Goal: Task Accomplishment & Management: Complete application form

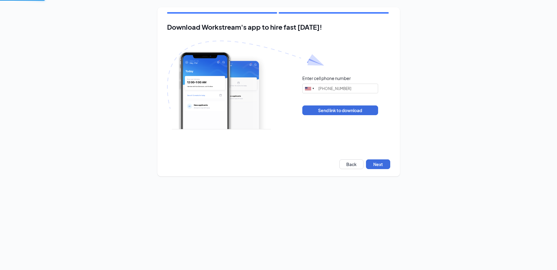
type input "(678) 353-5571"
click at [381, 166] on button "Next" at bounding box center [378, 164] width 24 height 10
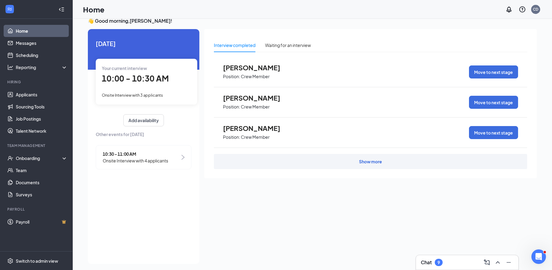
scroll to position [13, 0]
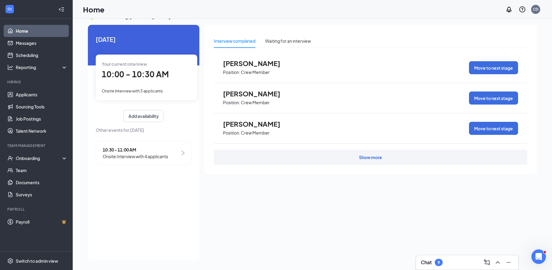
click at [374, 159] on div "Show more" at bounding box center [370, 157] width 23 height 6
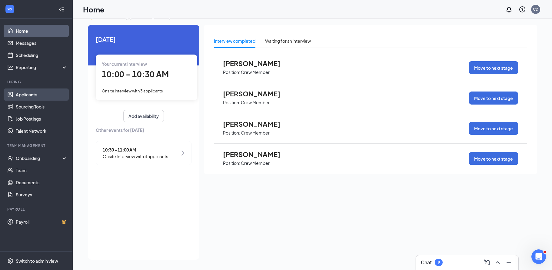
click at [32, 96] on link "Applicants" at bounding box center [42, 95] width 52 height 12
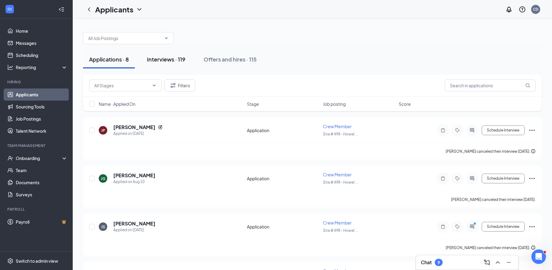
click at [166, 56] on div "Interviews · 119" at bounding box center [166, 59] width 39 height 8
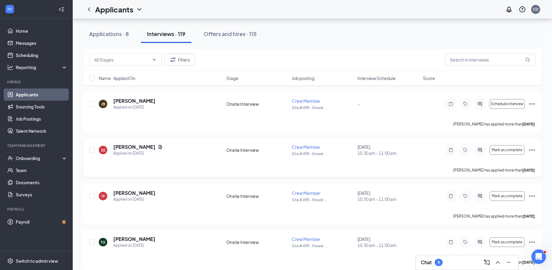
scroll to position [455, 0]
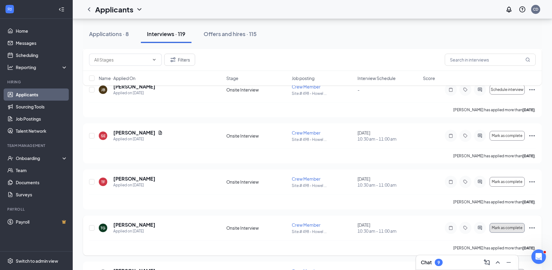
click at [508, 228] on span "Mark as complete" at bounding box center [507, 228] width 31 height 4
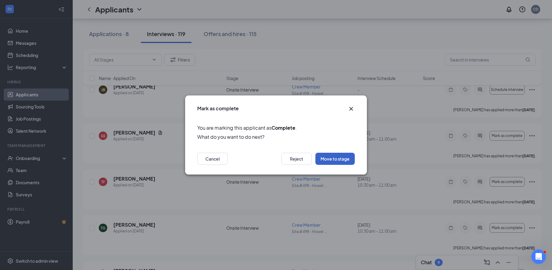
click at [334, 154] on button "Move to stage" at bounding box center [335, 159] width 39 height 12
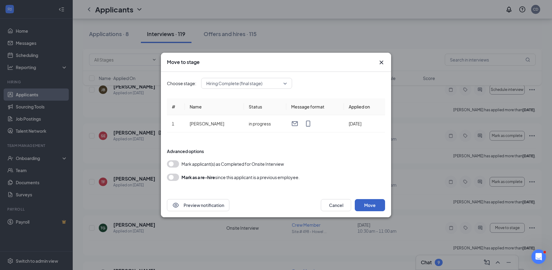
click at [370, 204] on button "Move" at bounding box center [370, 205] width 30 height 12
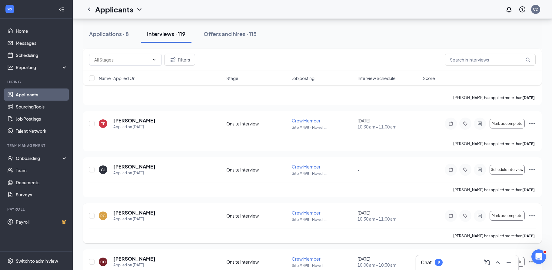
scroll to position [576, 0]
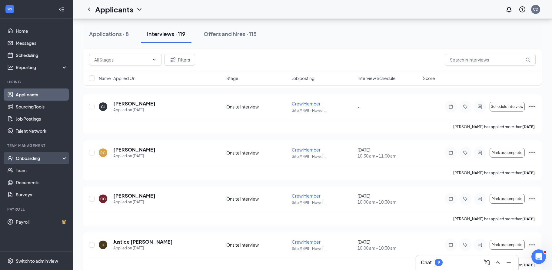
drag, startPoint x: 64, startPoint y: 157, endPoint x: 33, endPoint y: 153, distance: 31.3
click at [63, 157] on div "Onboarding" at bounding box center [36, 158] width 73 height 12
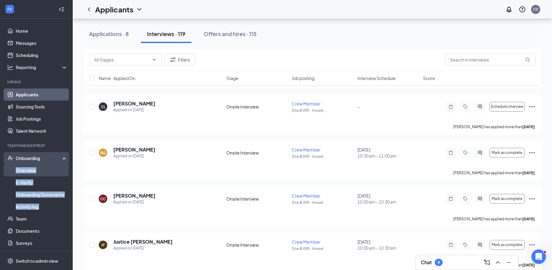
click at [30, 169] on link "Overview" at bounding box center [42, 170] width 52 height 12
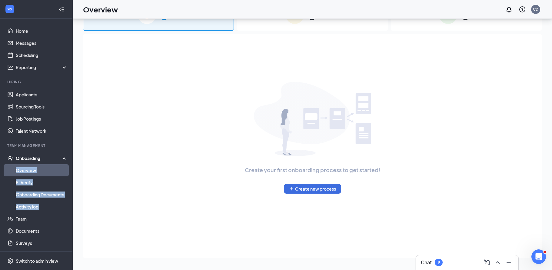
scroll to position [27, 0]
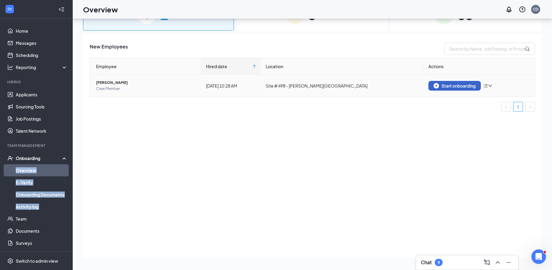
click at [446, 87] on div "Start onboarding" at bounding box center [455, 85] width 42 height 5
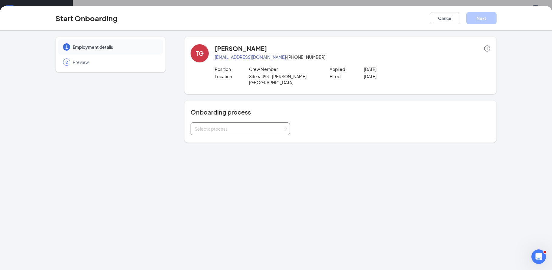
click at [234, 126] on div "Select a process" at bounding box center [239, 129] width 89 height 6
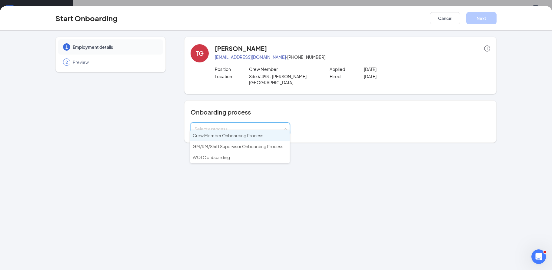
click at [236, 135] on span "Crew Member Onboarding Process" at bounding box center [228, 135] width 71 height 5
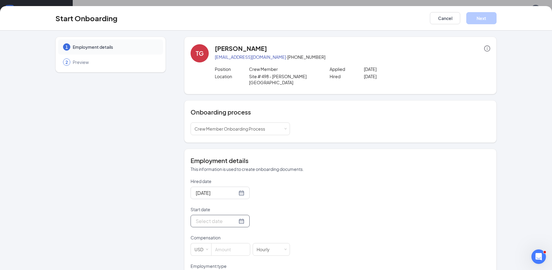
click at [211, 217] on input "Start date" at bounding box center [217, 221] width 42 height 8
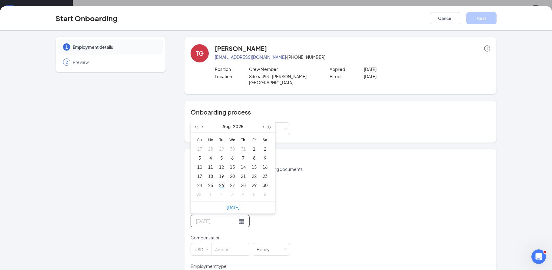
type input "[DATE]"
click at [219, 182] on div "26" at bounding box center [221, 185] width 7 height 7
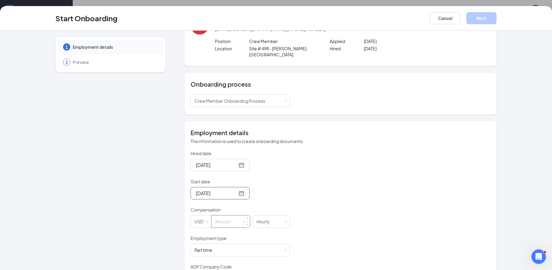
scroll to position [50, 0]
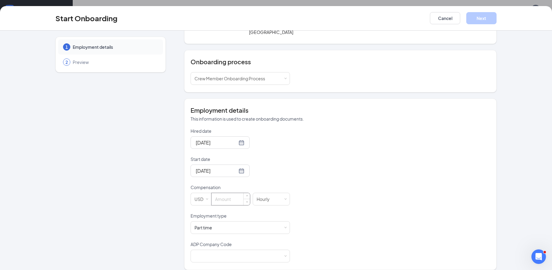
click at [226, 195] on input at bounding box center [231, 199] width 39 height 12
type input "12"
click at [226, 250] on div at bounding box center [241, 256] width 92 height 12
click at [216, 259] on li "B6X - Wenmarr Management Company LLC" at bounding box center [237, 263] width 99 height 10
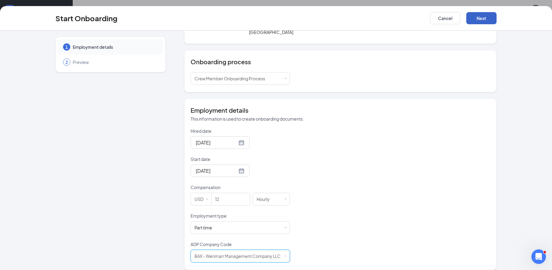
click at [482, 22] on button "Next" at bounding box center [482, 18] width 30 height 12
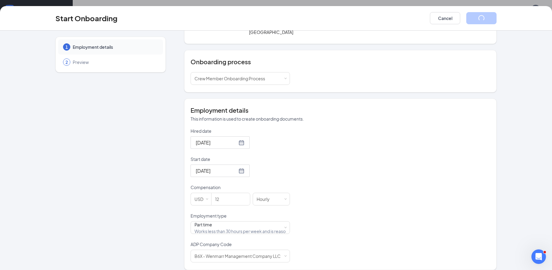
scroll to position [0, 0]
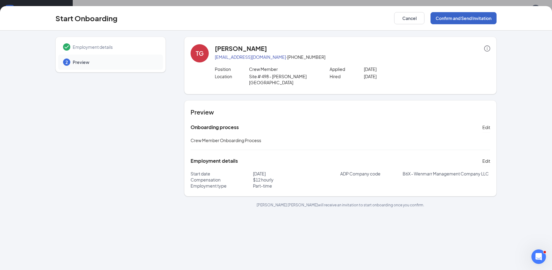
click at [459, 16] on button "Confirm and Send Invitation" at bounding box center [464, 18] width 66 height 12
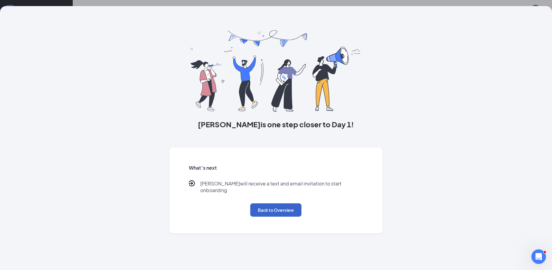
click at [283, 204] on button "Back to Overview" at bounding box center [275, 209] width 51 height 13
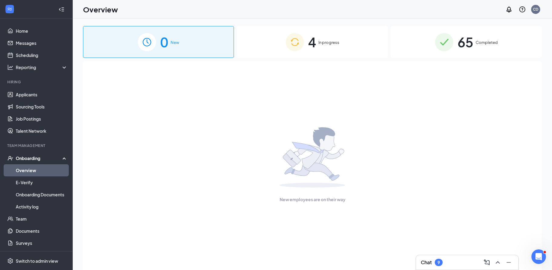
click at [27, 170] on link "Overview" at bounding box center [42, 170] width 52 height 12
click at [333, 42] on span "In progress" at bounding box center [329, 42] width 21 height 6
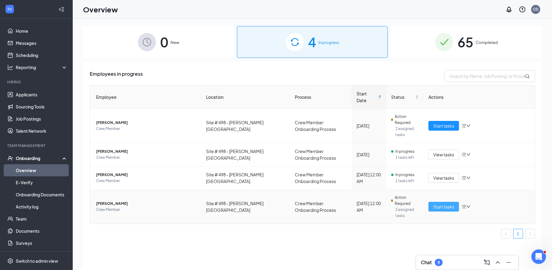
click at [448, 203] on span "Start tasks" at bounding box center [444, 206] width 21 height 7
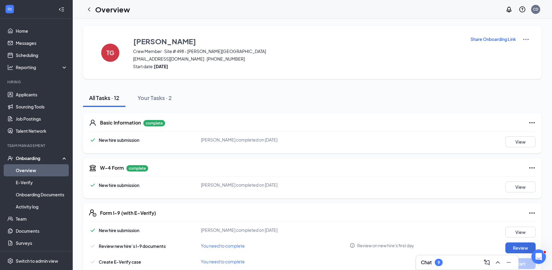
click at [115, 124] on h5 "Basic Information" at bounding box center [120, 122] width 41 height 7
click at [522, 142] on button "View" at bounding box center [521, 141] width 30 height 11
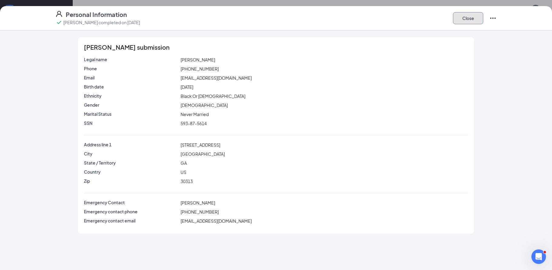
drag, startPoint x: 476, startPoint y: 18, endPoint x: 474, endPoint y: 30, distance: 12.5
click at [475, 17] on button "Close" at bounding box center [468, 18] width 30 height 12
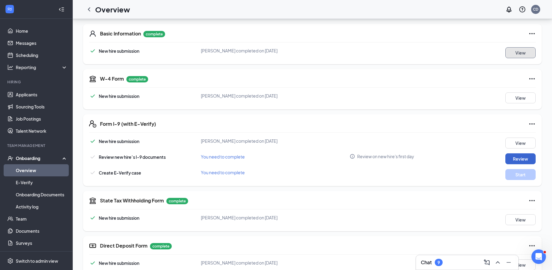
scroll to position [91, 0]
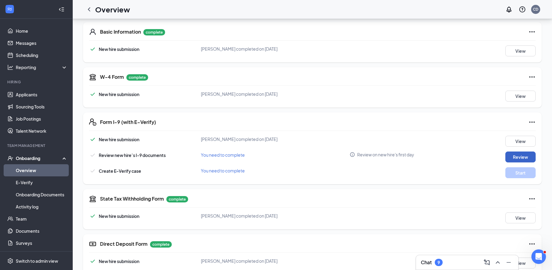
click at [518, 158] on button "Review" at bounding box center [521, 157] width 30 height 11
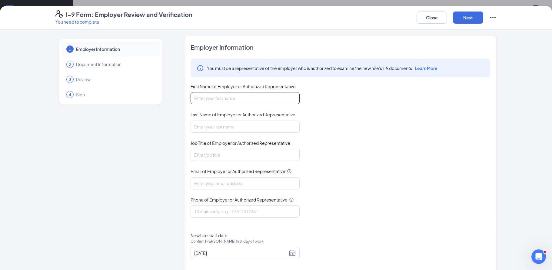
click at [221, 97] on input "First Name of Employer or Authorized Representative" at bounding box center [245, 98] width 109 height 12
type input "[PERSON_NAME]"
click at [217, 129] on input "Last Name of Employer or Authorized Representative" at bounding box center [245, 127] width 109 height 12
type input "[PERSON_NAME]"
click at [221, 156] on input "Job Title of Employer or Authorized Representative" at bounding box center [245, 155] width 109 height 12
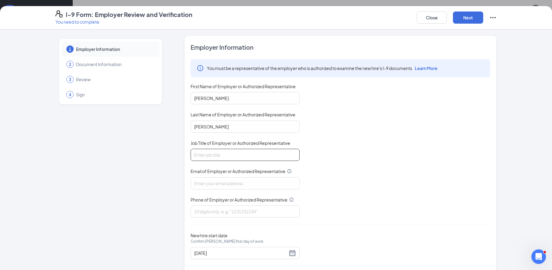
type input "Manager"
click at [226, 182] on input "Email of Employer or Authorized Representative" at bounding box center [245, 183] width 109 height 12
type input "[EMAIL_ADDRESS][DOMAIN_NAME]"
click at [229, 209] on input "Phone of Employer or Authorized Representative" at bounding box center [245, 212] width 109 height 12
type input "4043510456"
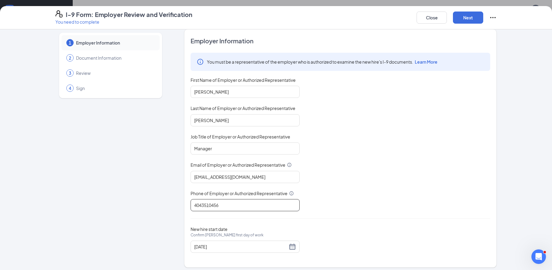
scroll to position [10, 0]
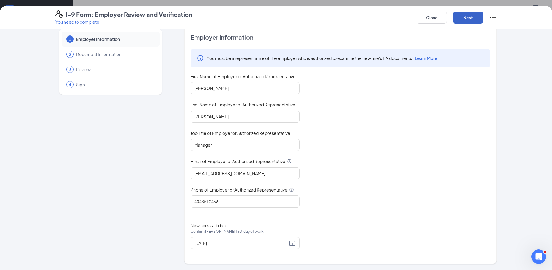
click at [467, 18] on button "Next" at bounding box center [468, 18] width 30 height 12
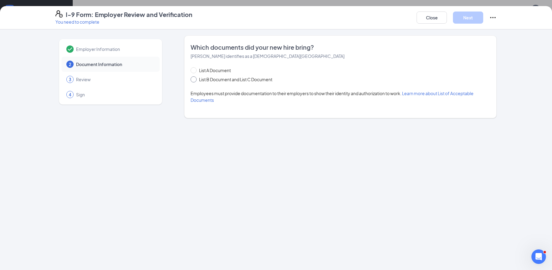
click at [212, 78] on span "List B Document and List C Document" at bounding box center [236, 79] width 78 height 7
click at [195, 78] on input "List B Document and List C Document" at bounding box center [193, 78] width 4 height 4
radio input "true"
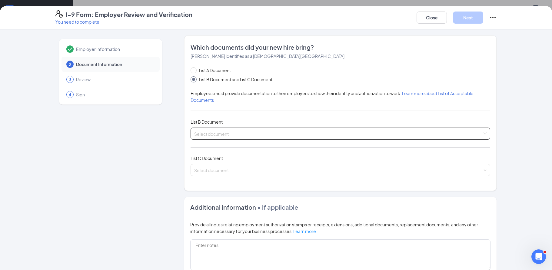
click at [205, 131] on input "search" at bounding box center [338, 132] width 288 height 9
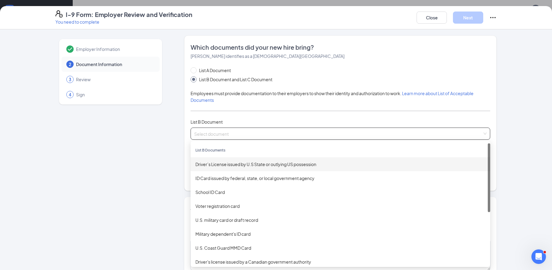
click at [211, 164] on div "Driver’s License issued by U.S State or outlying US possession" at bounding box center [341, 164] width 290 height 7
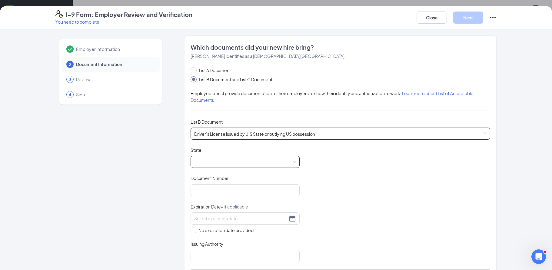
click at [222, 164] on span at bounding box center [245, 162] width 102 height 12
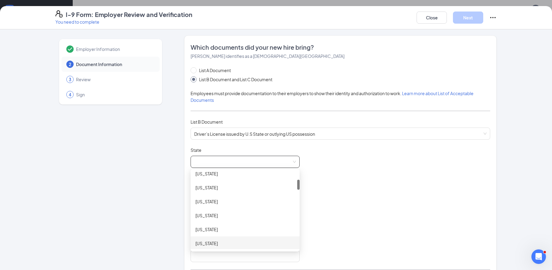
scroll to position [91, 0]
drag, startPoint x: 207, startPoint y: 240, endPoint x: 208, endPoint y: 235, distance: 5.0
click at [206, 240] on div "[US_STATE]" at bounding box center [245, 241] width 99 height 7
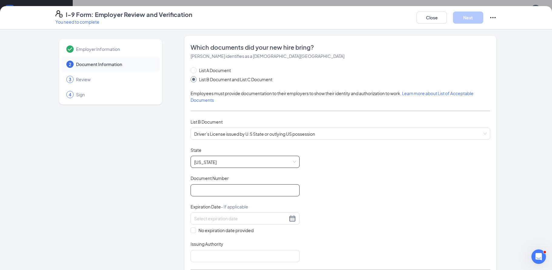
click at [208, 194] on input "Document Number" at bounding box center [245, 190] width 109 height 12
type input "060333537"
click at [255, 219] on input at bounding box center [240, 218] width 93 height 7
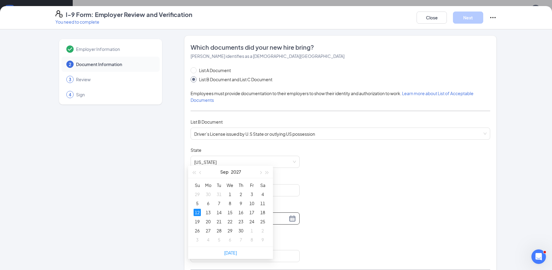
scroll to position [152, 0]
click at [194, 212] on div "12" at bounding box center [197, 211] width 7 height 7
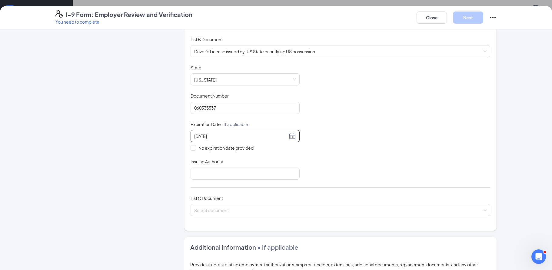
scroll to position [91, 0]
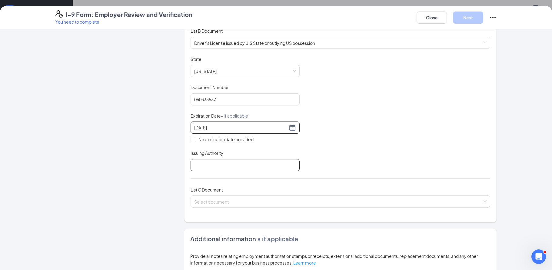
type input "[DATE]"
drag, startPoint x: 214, startPoint y: 163, endPoint x: 229, endPoint y: 169, distance: 16.2
click at [214, 163] on input "Issuing Authority" at bounding box center [245, 165] width 109 height 12
type input "DMV"
click at [221, 200] on input "search" at bounding box center [338, 200] width 288 height 9
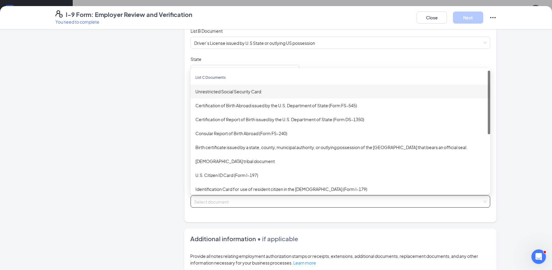
click at [223, 91] on div "Unrestricted Social Security Card" at bounding box center [341, 91] width 290 height 7
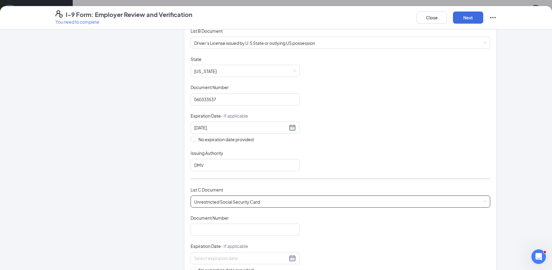
scroll to position [212, 0]
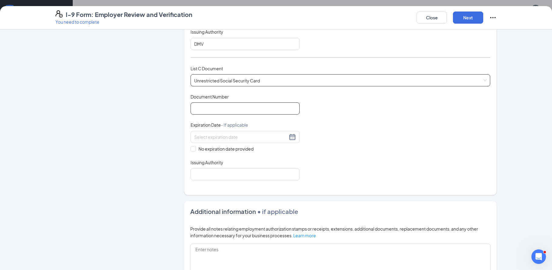
click at [214, 109] on input "Document Number" at bounding box center [245, 108] width 109 height 12
type input "593875614"
click at [191, 149] on input "No expiration date provided" at bounding box center [193, 148] width 4 height 4
checkbox input "true"
click at [210, 178] on input "Issuing Authority" at bounding box center [245, 175] width 109 height 12
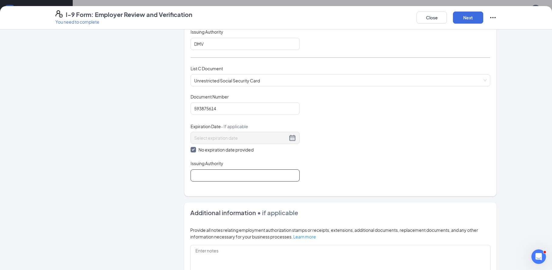
type input "SSA"
click at [469, 22] on button "Next" at bounding box center [468, 18] width 30 height 12
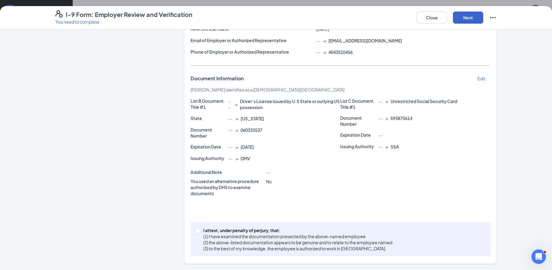
scroll to position [82, 0]
drag, startPoint x: 194, startPoint y: 229, endPoint x: 197, endPoint y: 228, distance: 3.2
click at [196, 228] on input "I attest, under penalty of [PERSON_NAME], that: (1) I have examined the documen…" at bounding box center [198, 230] width 4 height 4
checkbox input "true"
click at [470, 15] on button "Next" at bounding box center [468, 18] width 30 height 12
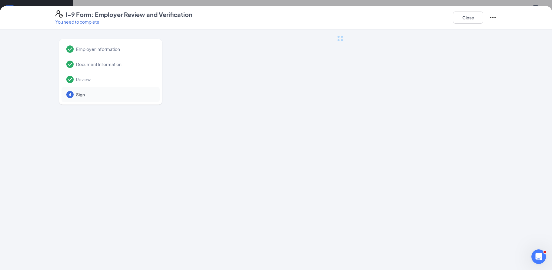
scroll to position [0, 0]
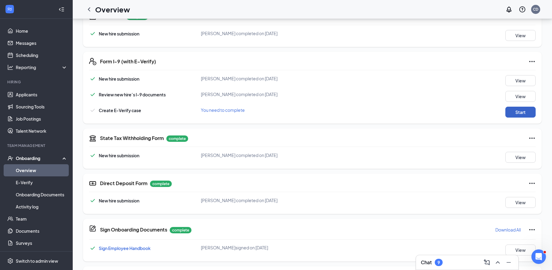
click at [523, 112] on button "Start" at bounding box center [521, 112] width 30 height 11
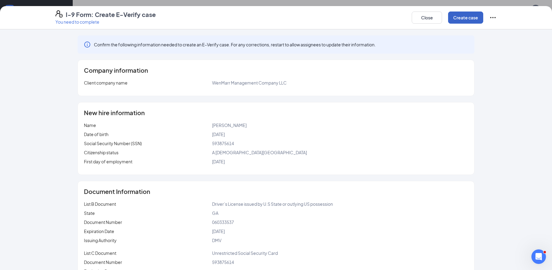
click at [464, 13] on button "Create case" at bounding box center [465, 18] width 35 height 12
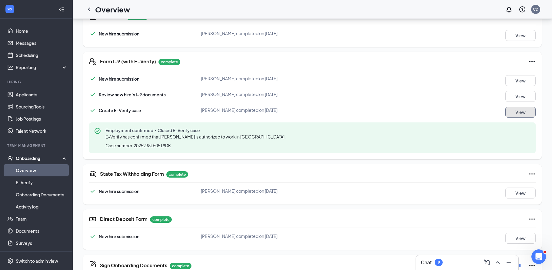
scroll to position [243, 0]
